Goal: Task Accomplishment & Management: Use online tool/utility

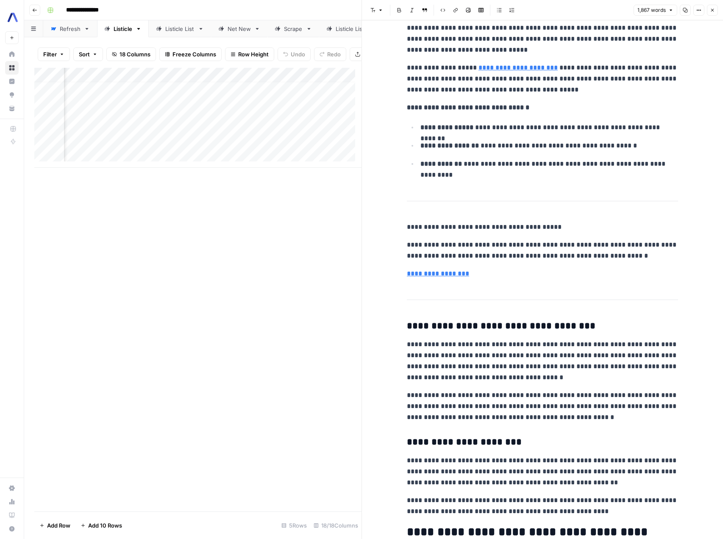
scroll to position [620, 0]
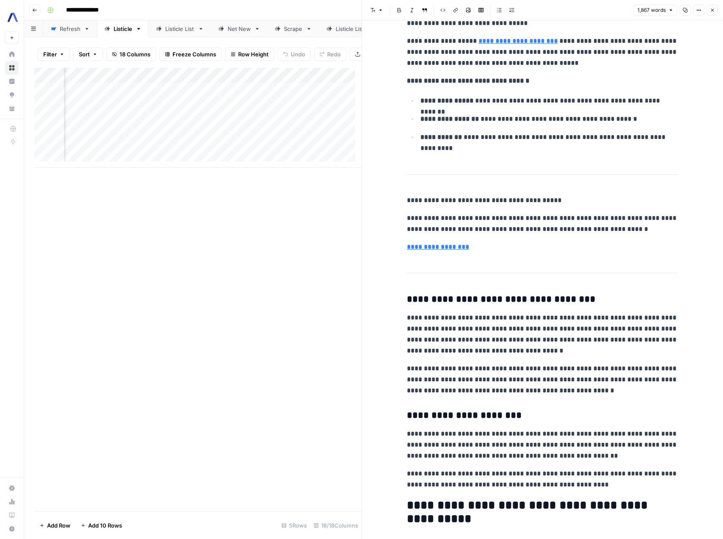
click at [558, 147] on p "**********" at bounding box center [549, 143] width 258 height 22
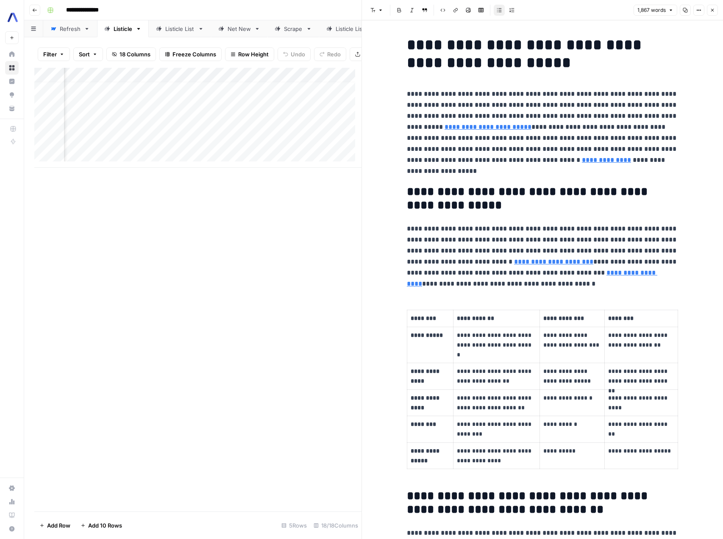
scroll to position [0, 0]
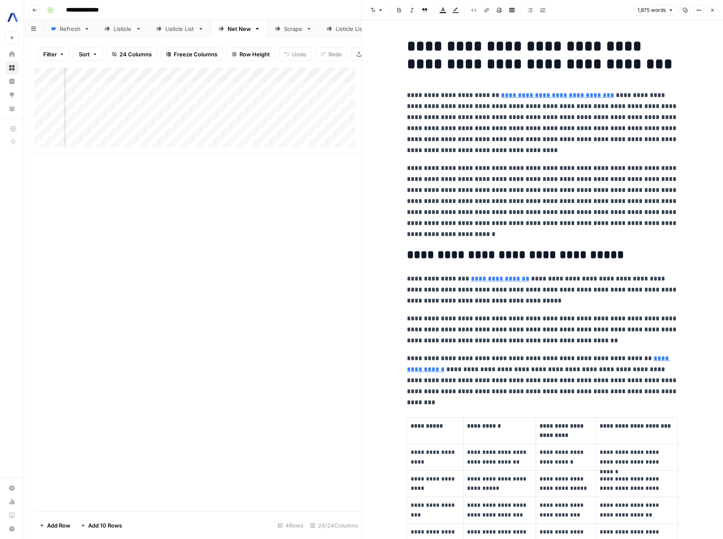
scroll to position [2, 0]
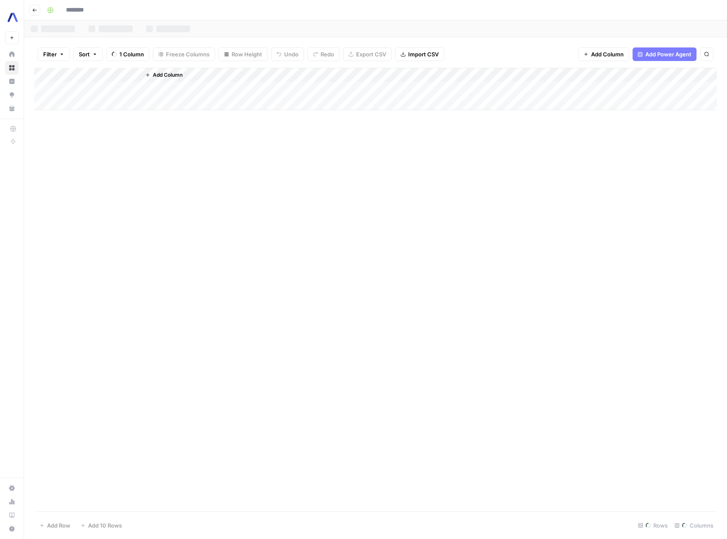
type input "**********"
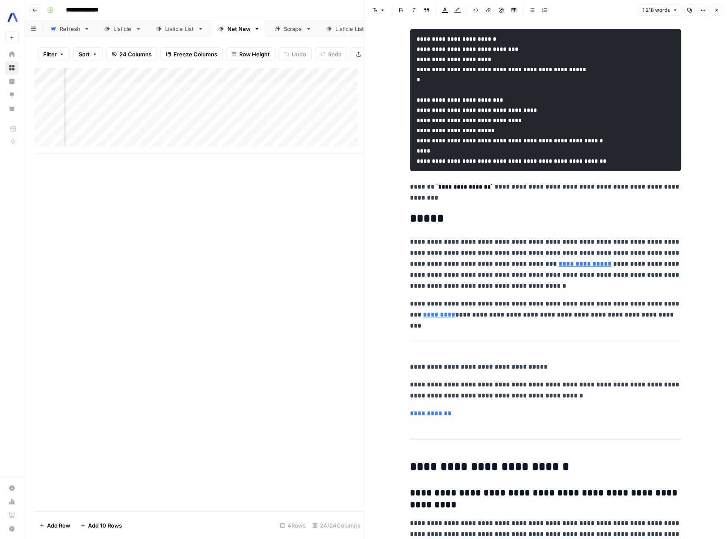
scroll to position [2701, 0]
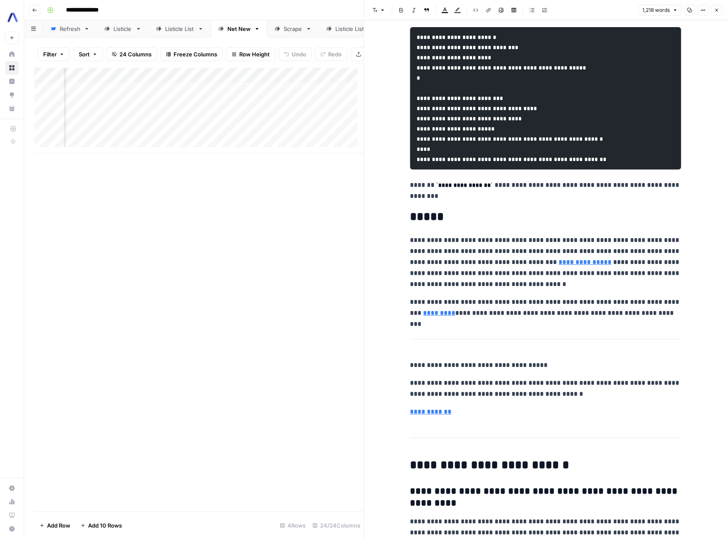
click at [416, 224] on h2 "*****" at bounding box center [545, 217] width 271 height 14
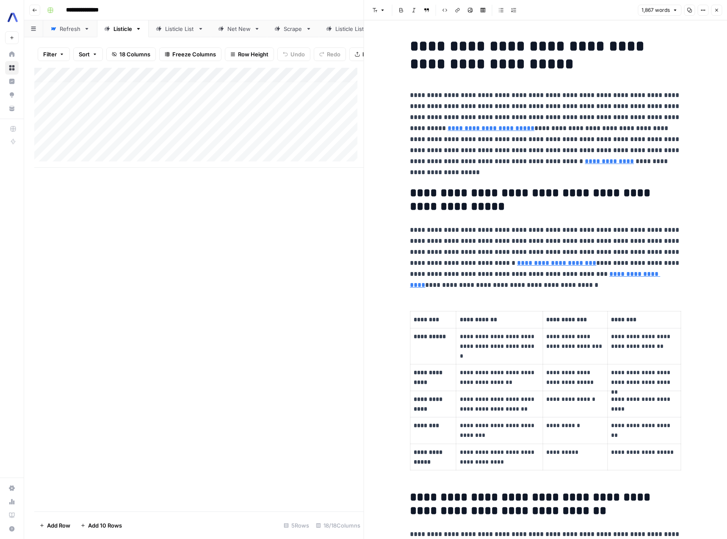
scroll to position [5, 0]
click at [82, 175] on div "Add Column" at bounding box center [199, 289] width 330 height 443
click at [156, 133] on div "Add Column" at bounding box center [199, 118] width 330 height 100
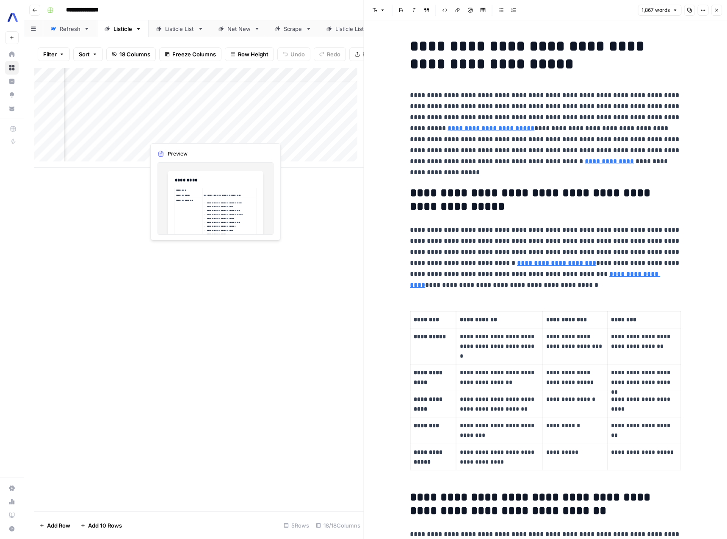
click at [194, 130] on div "Add Column" at bounding box center [199, 118] width 330 height 100
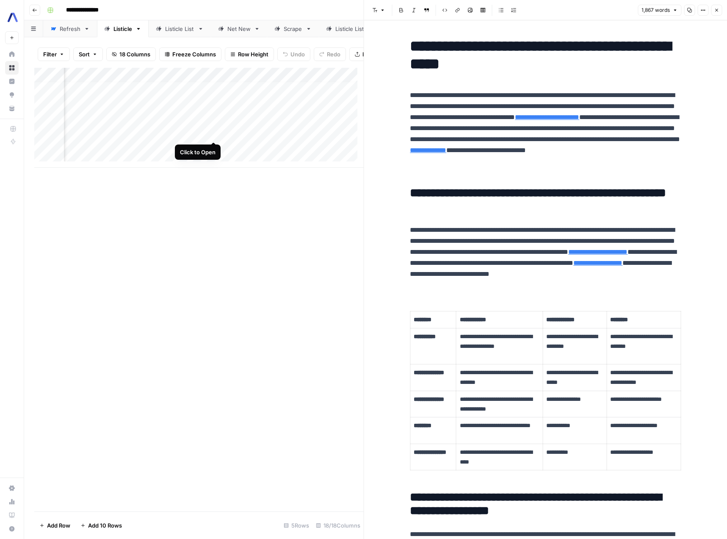
click at [212, 131] on div "Add Column" at bounding box center [199, 118] width 330 height 100
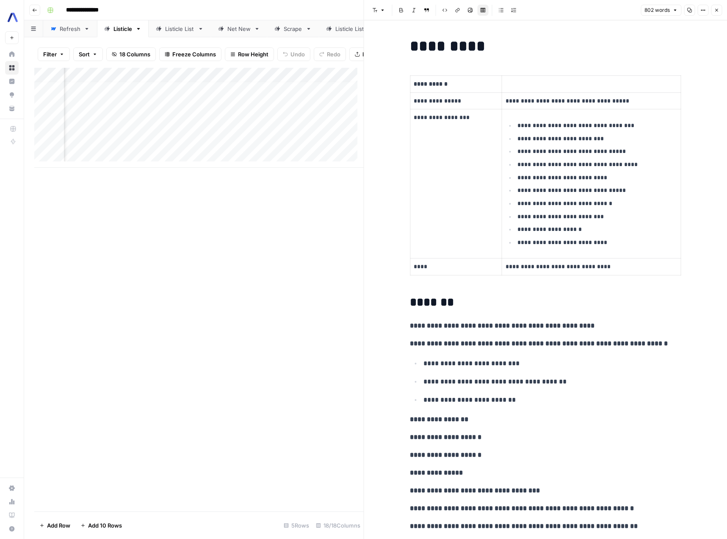
scroll to position [5, 1040]
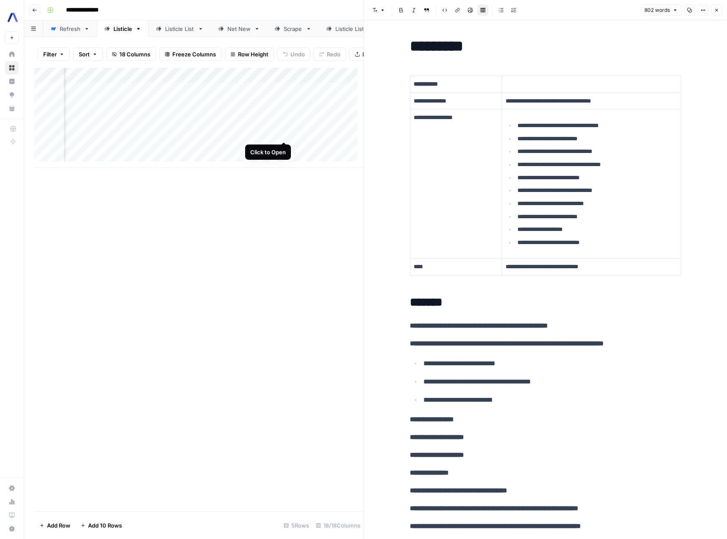
click at [281, 132] on div "Add Column" at bounding box center [199, 118] width 330 height 100
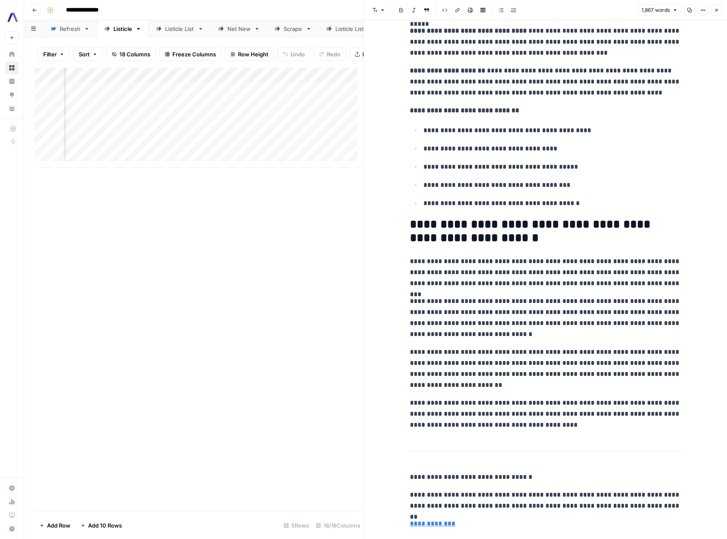
scroll to position [2929, 0]
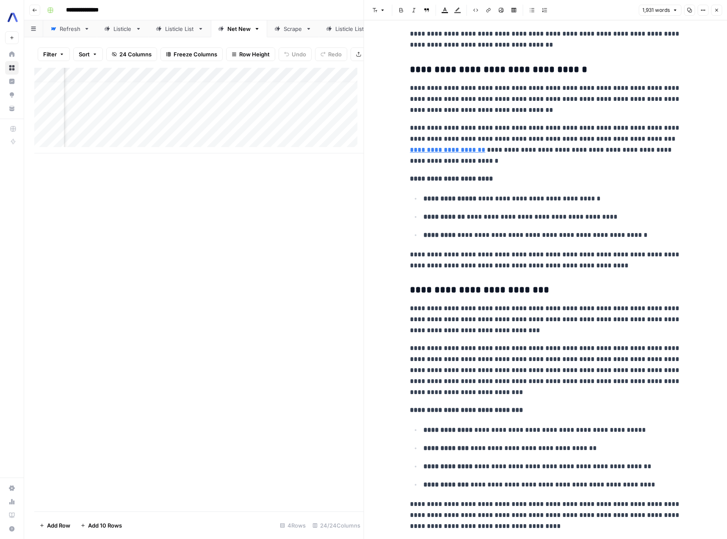
scroll to position [2143, 0]
